Goal: Find specific fact: Find contact information

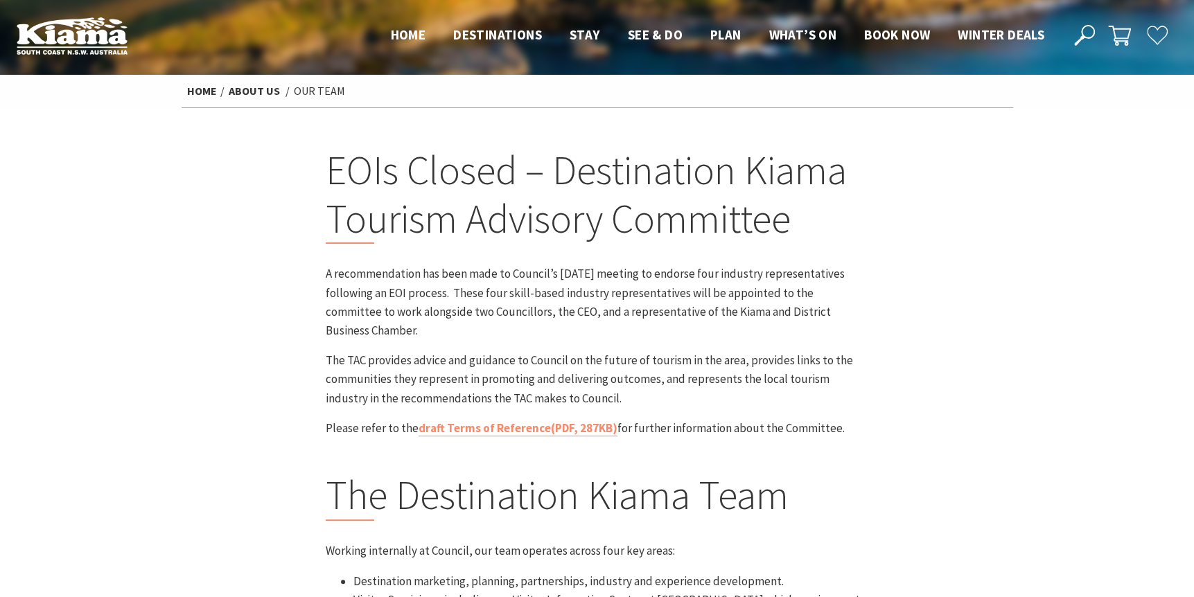
click at [1081, 34] on icon at bounding box center [1084, 35] width 21 height 21
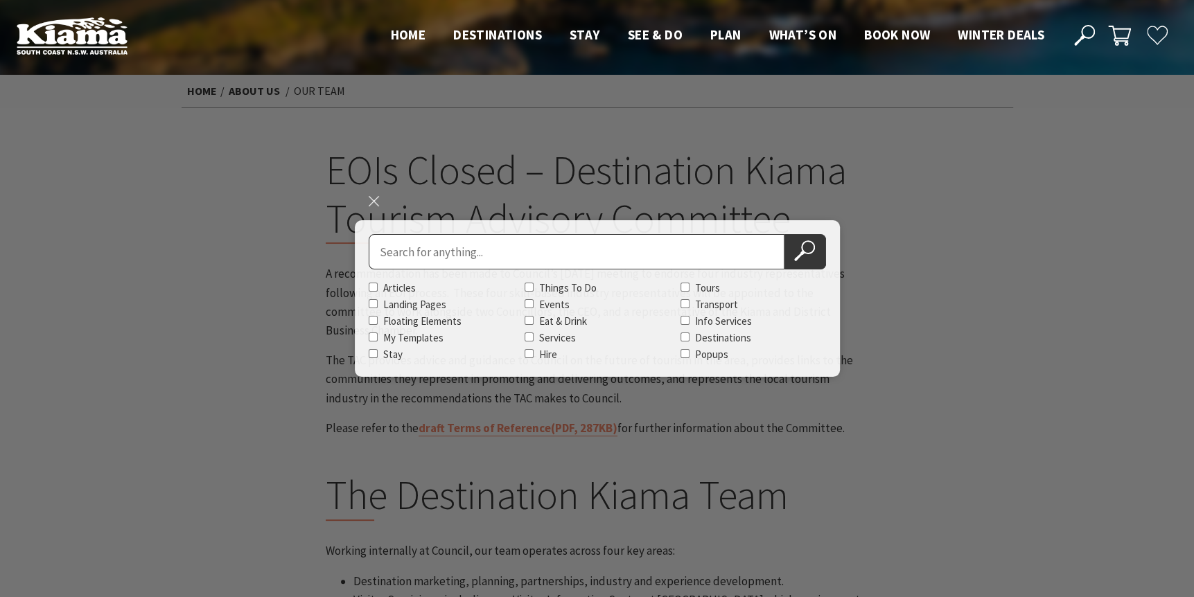
paste input "[PERSON_NAME]"
type input "[PERSON_NAME]"
click at [784, 234] on button "Search Now" at bounding box center [805, 251] width 42 height 35
